Goal: Check status

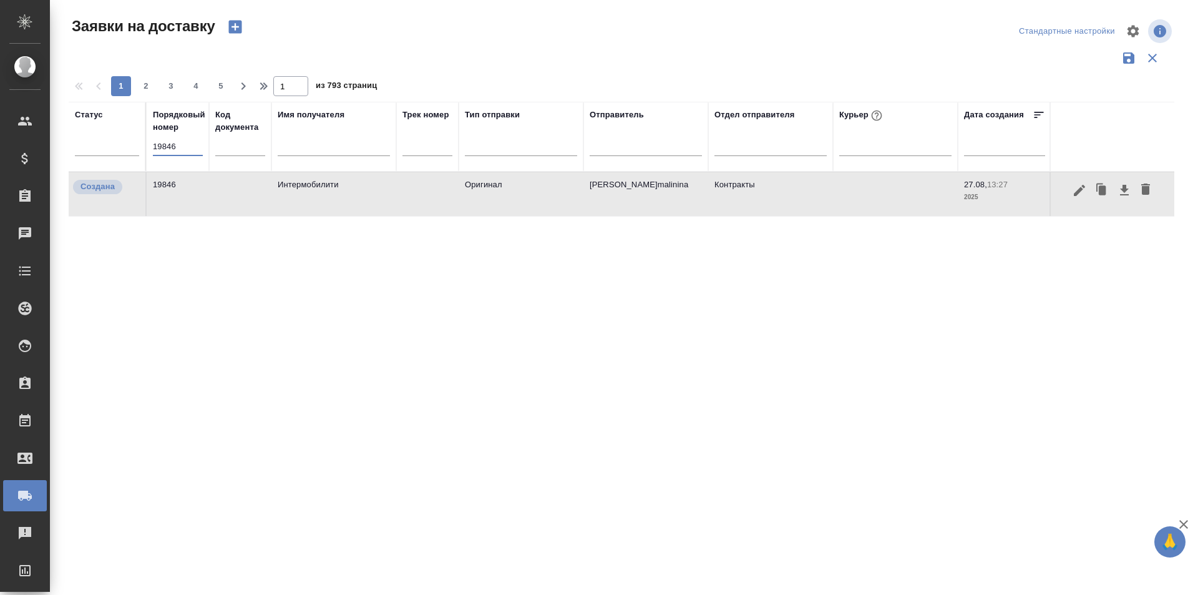
click at [173, 154] on input "19846" at bounding box center [178, 146] width 50 height 17
paste input "text"
type input "19846"
click at [1077, 192] on icon "button" at bounding box center [1079, 189] width 11 height 11
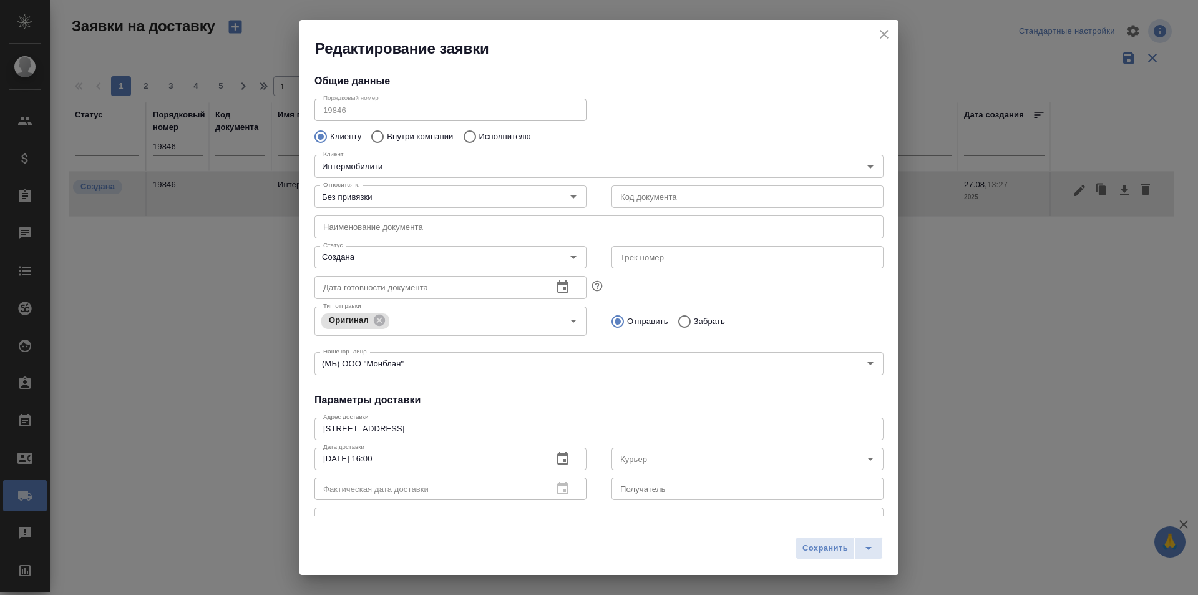
type input "[PERSON_NAME]malinina"
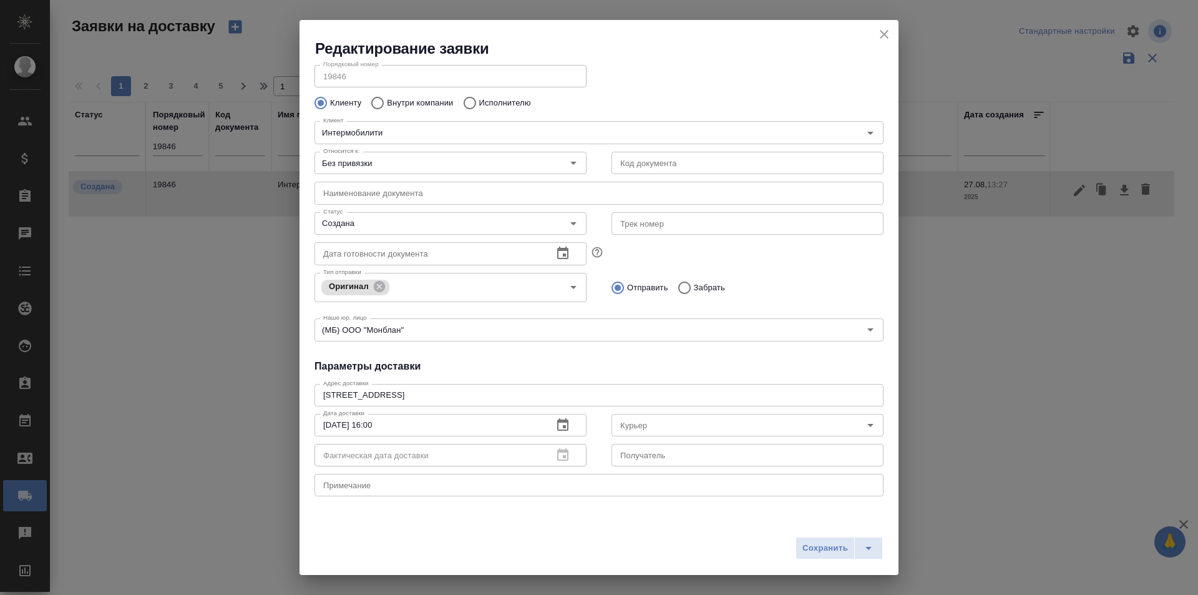
scroll to position [22, 0]
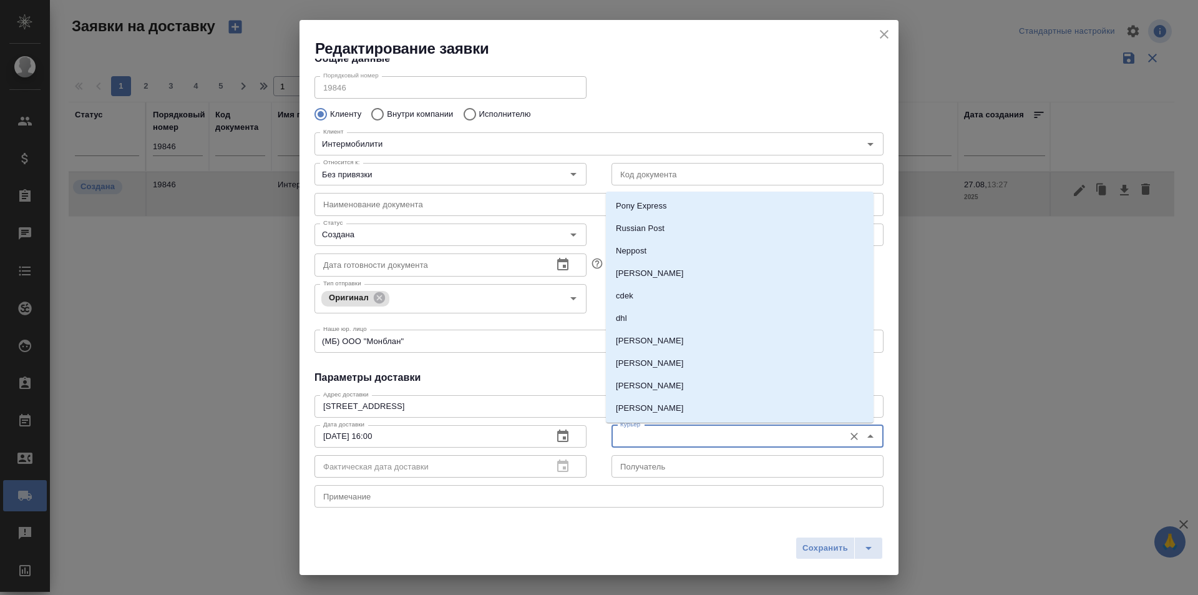
click at [653, 432] on input "Курьер" at bounding box center [726, 436] width 223 height 15
click at [684, 384] on p "[PERSON_NAME]" at bounding box center [650, 385] width 68 height 12
type input "[PERSON_NAME]"
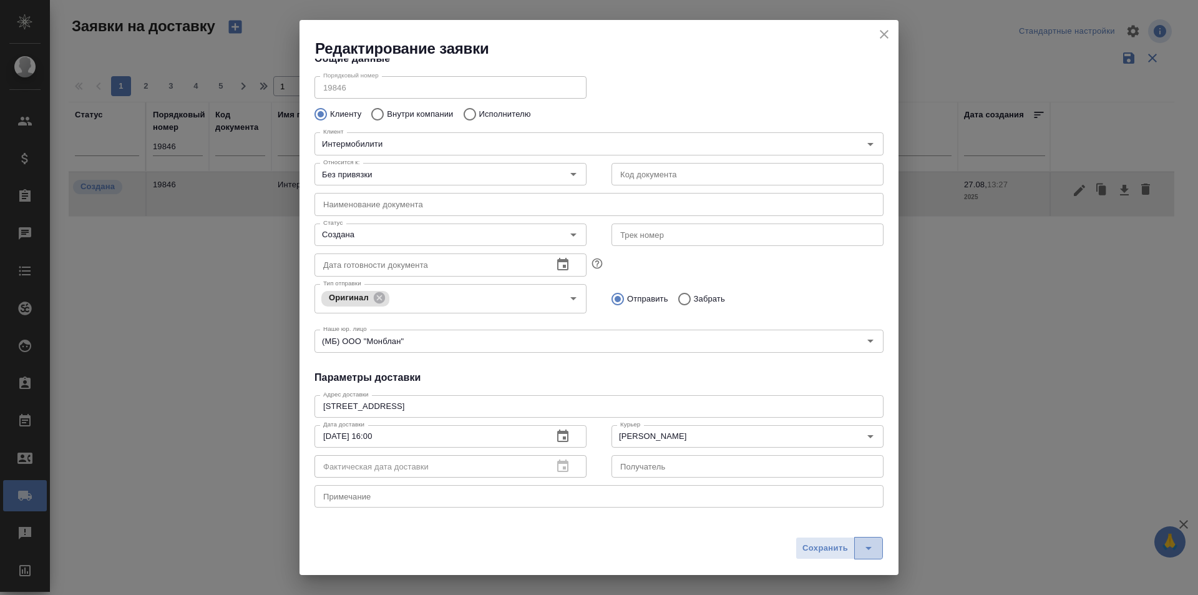
click at [869, 551] on icon "split button" at bounding box center [868, 547] width 15 height 15
click at [865, 525] on li "Сохранить и скачать" at bounding box center [842, 522] width 100 height 20
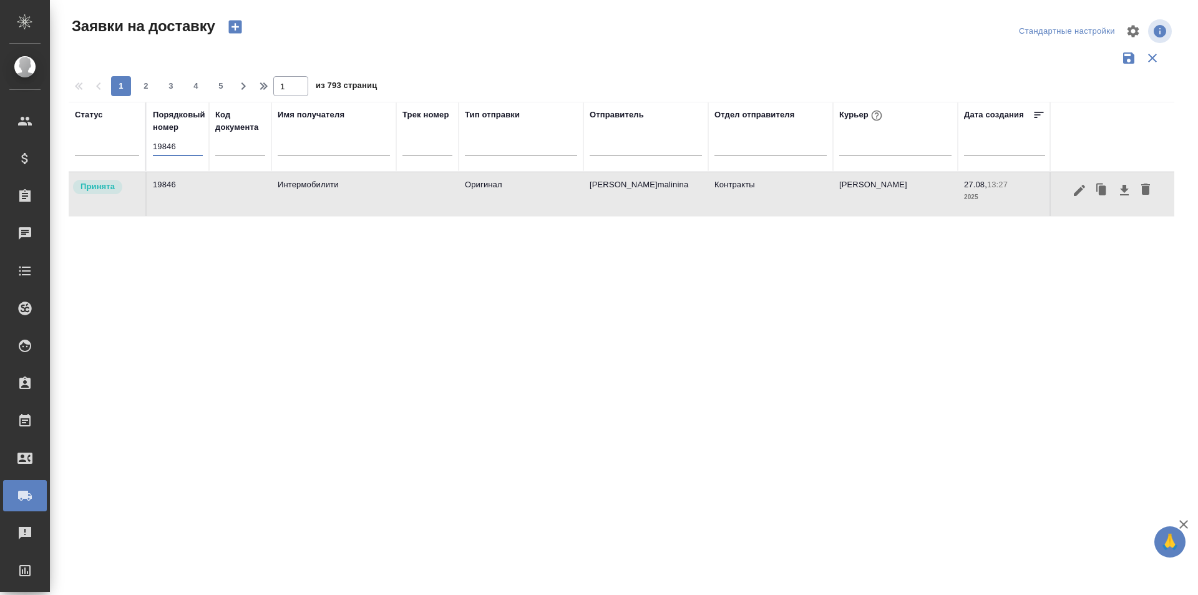
click at [188, 150] on input "19846" at bounding box center [178, 146] width 50 height 17
click at [187, 150] on input "19846" at bounding box center [178, 146] width 50 height 17
paste input "19847"
click at [187, 150] on input "1984619847" at bounding box center [178, 146] width 50 height 17
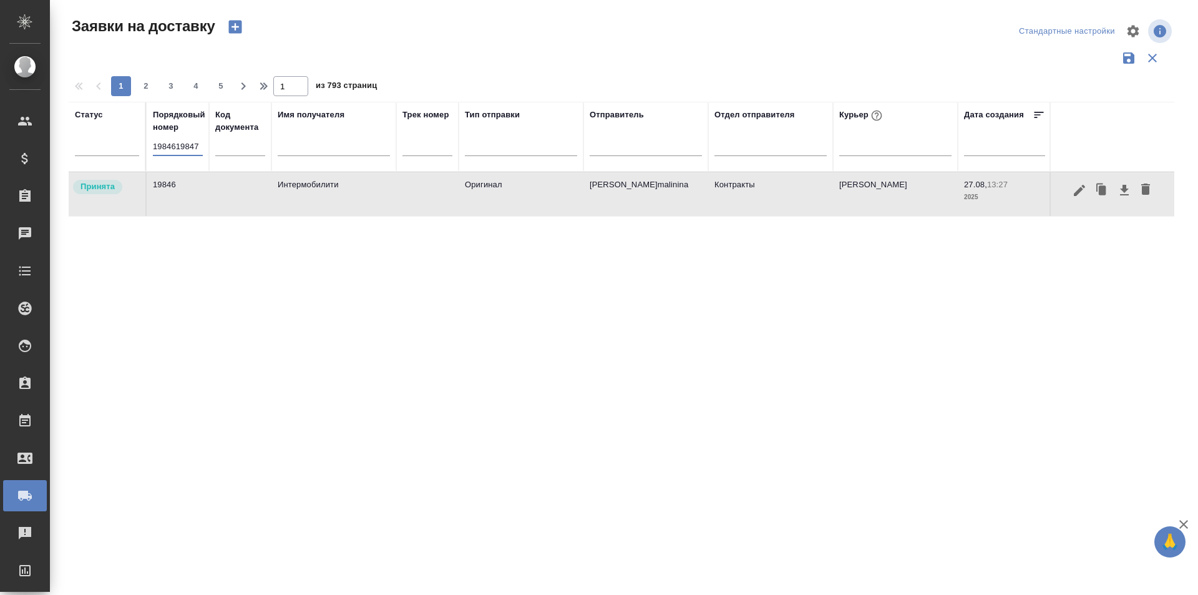
click at [187, 150] on input "1984619847" at bounding box center [178, 146] width 50 height 17
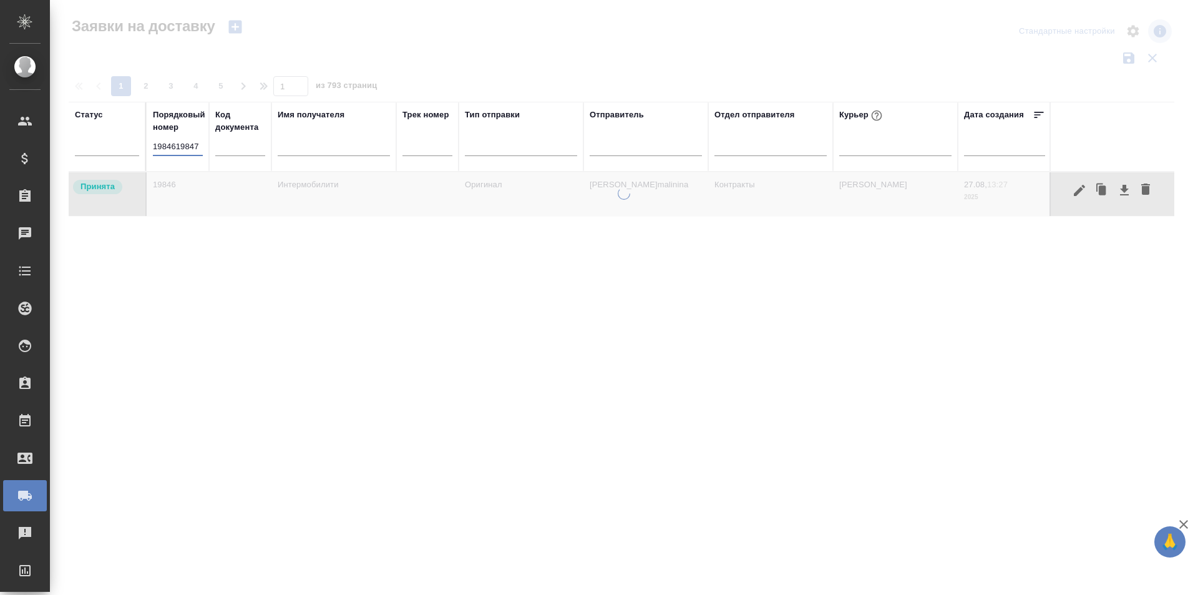
scroll to position [0, 0]
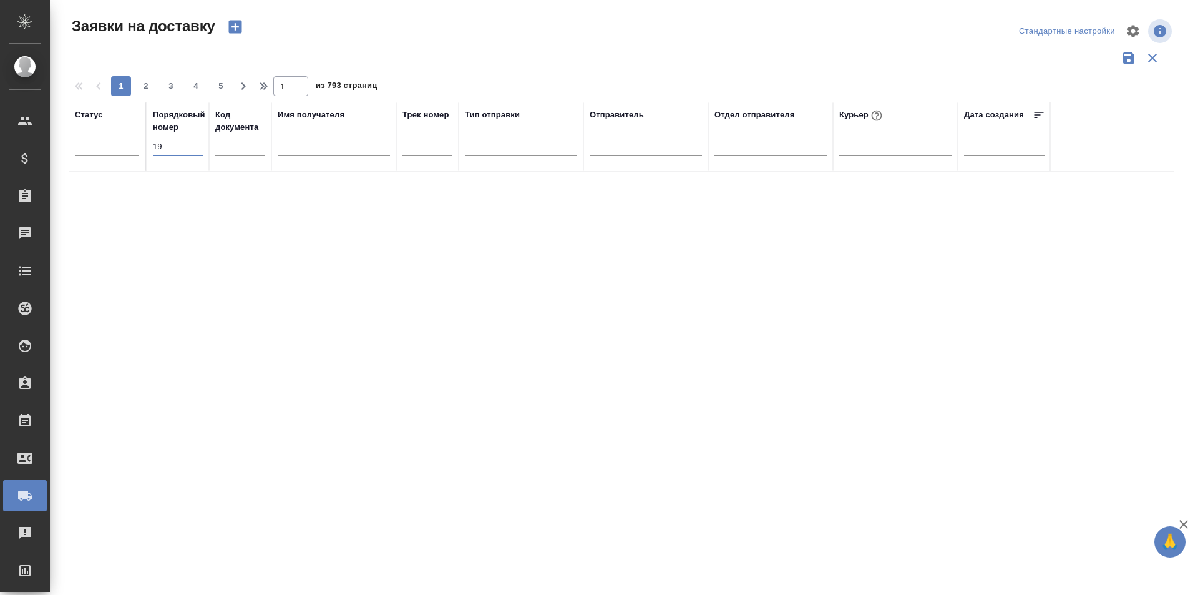
type input "1"
paste input "19847"
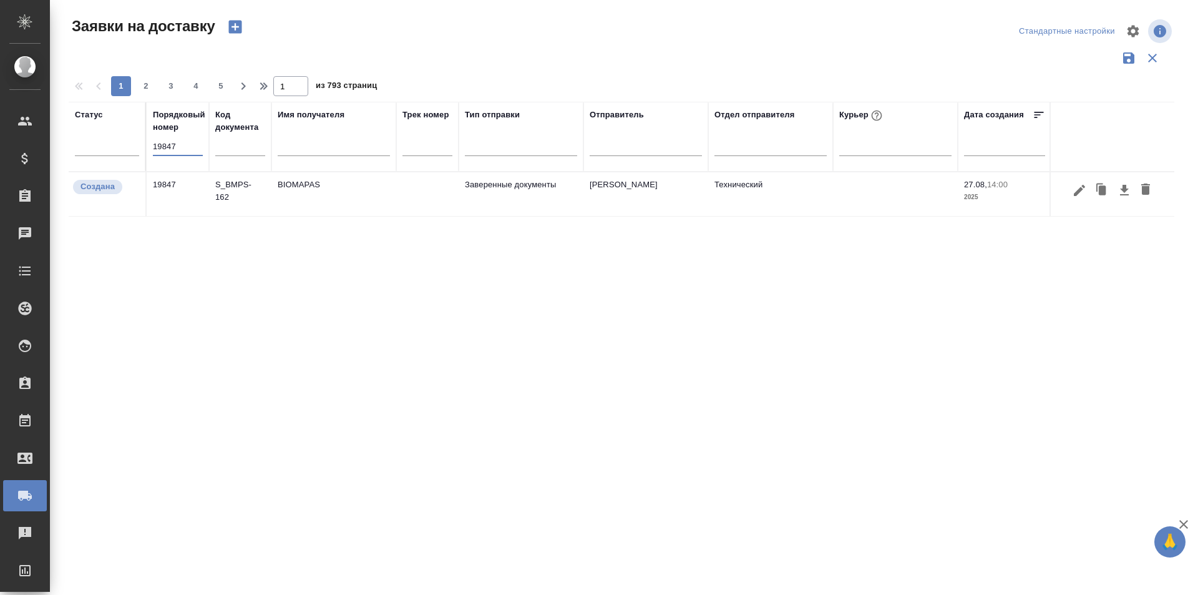
type input "19847"
